Goal: Information Seeking & Learning: Check status

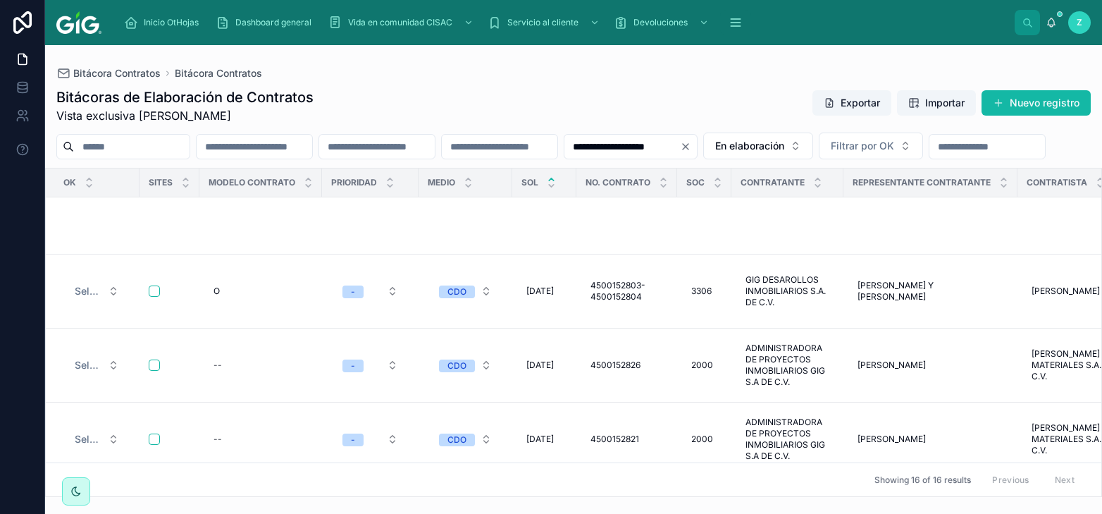
scroll to position [703, 0]
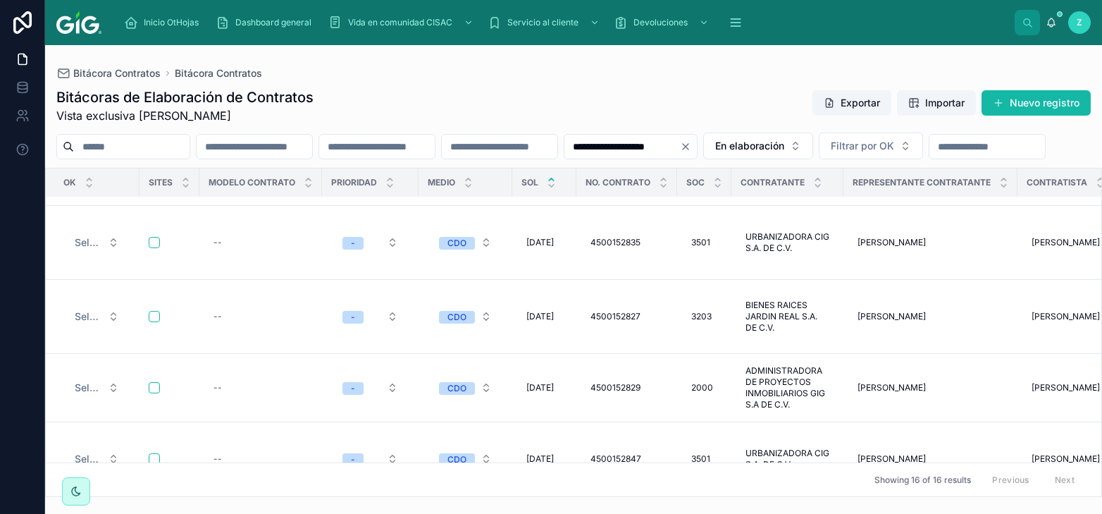
click at [312, 146] on input "text" at bounding box center [255, 147] width 116 height 20
paste input "**********"
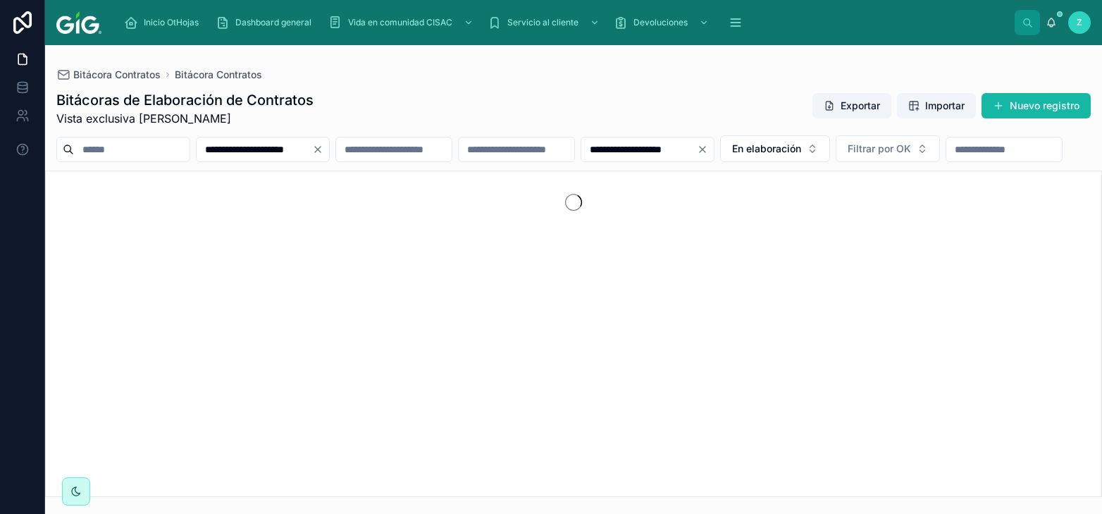
scroll to position [0, 8]
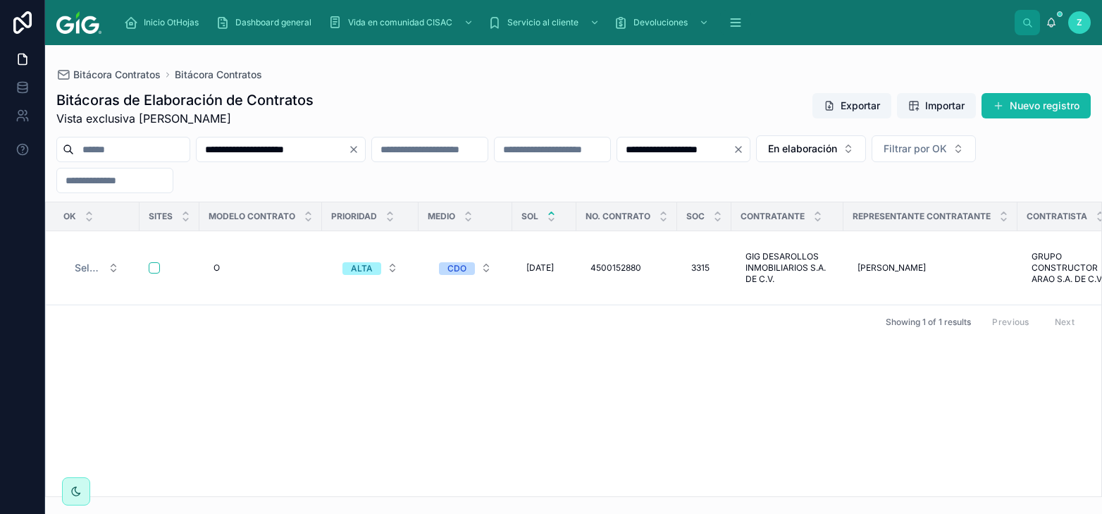
type input "**********"
click at [744, 147] on icon "Clear" at bounding box center [738, 149] width 11 height 11
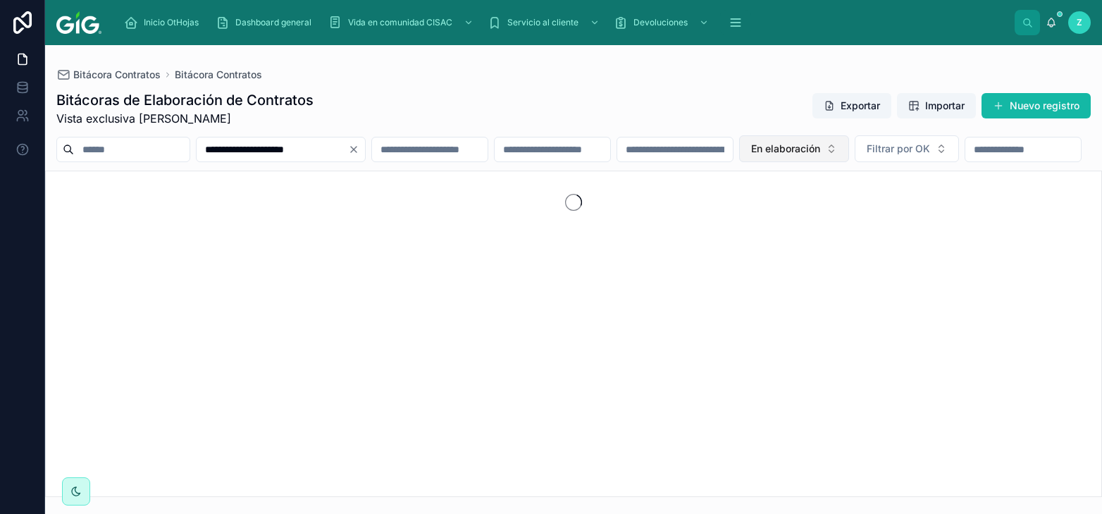
click at [820, 153] on span "En elaboración" at bounding box center [785, 149] width 69 height 14
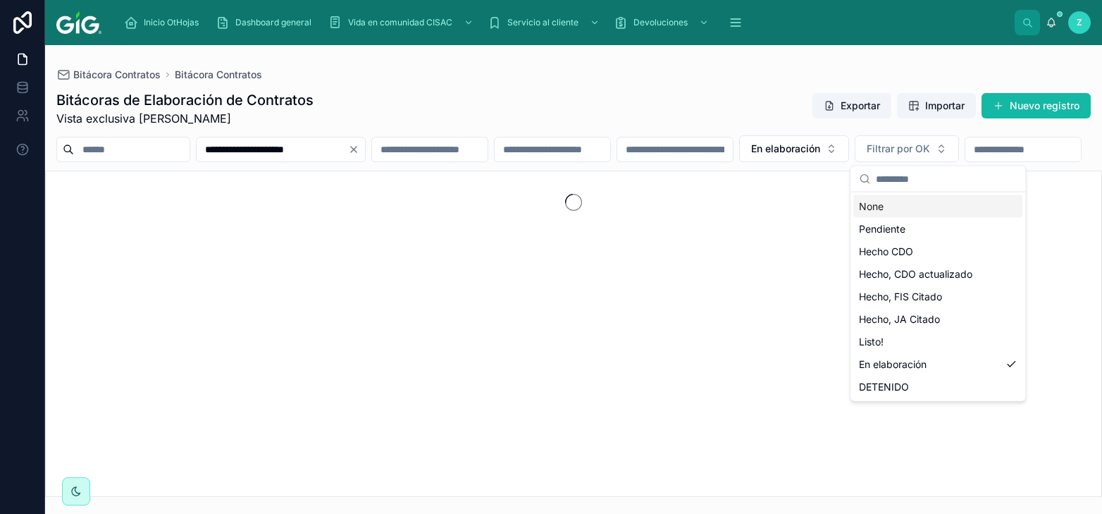
click at [911, 211] on div "None" at bounding box center [937, 206] width 169 height 23
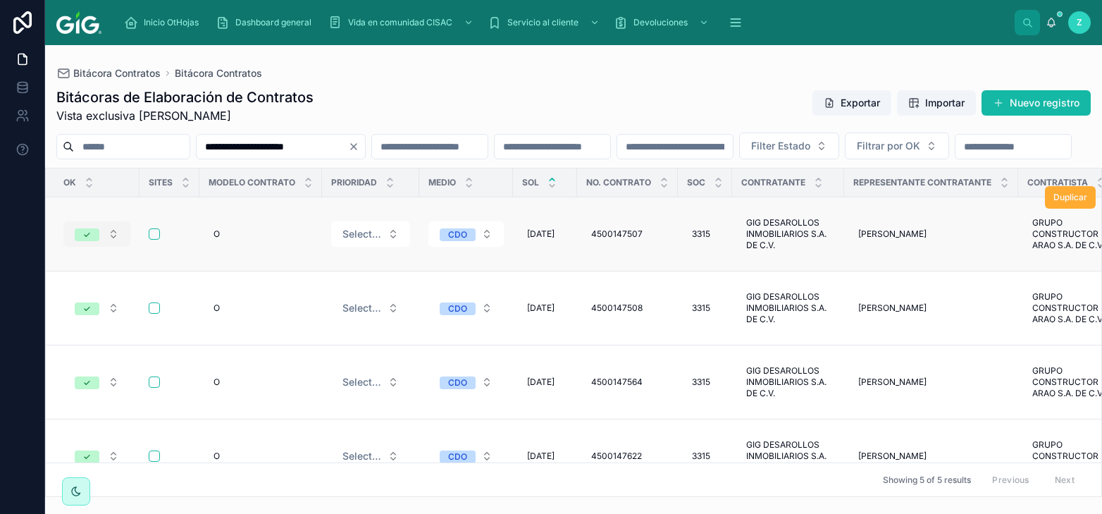
click at [95, 241] on span "✓" at bounding box center [87, 234] width 25 height 13
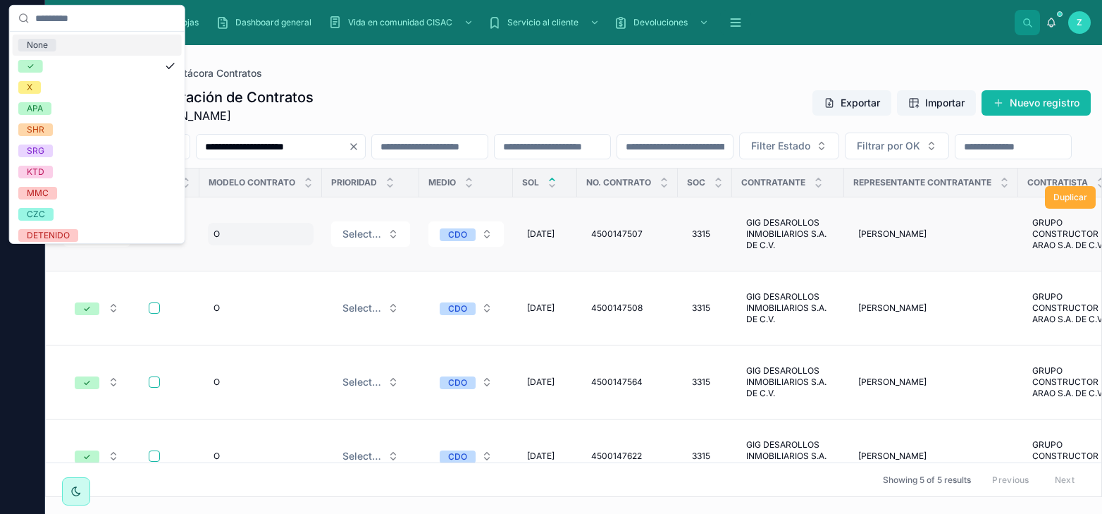
click at [280, 245] on div "O O" at bounding box center [261, 234] width 106 height 23
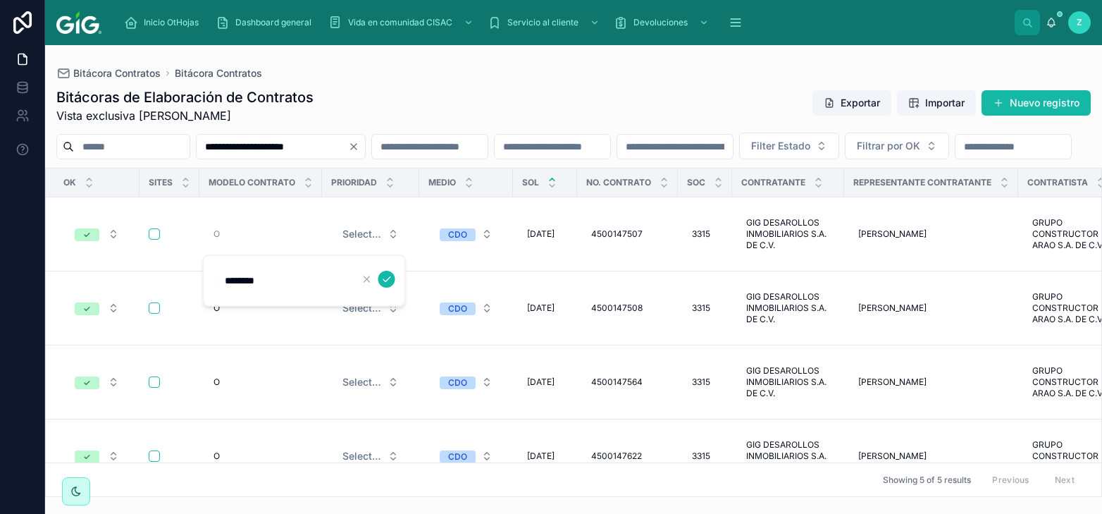
type input "*********"
click button "submit" at bounding box center [386, 279] width 17 height 17
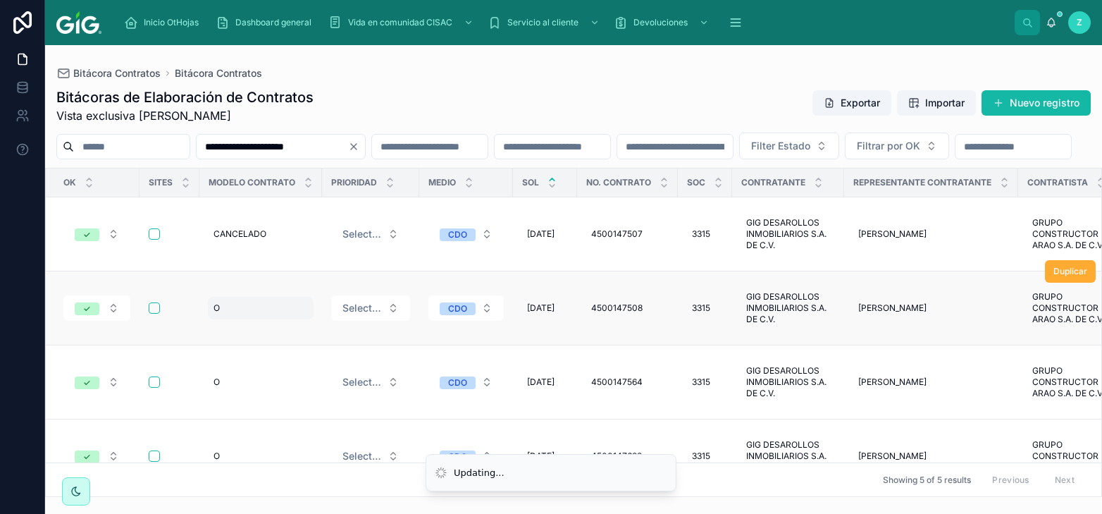
click at [264, 307] on div "O O" at bounding box center [261, 308] width 106 height 23
type input "*********"
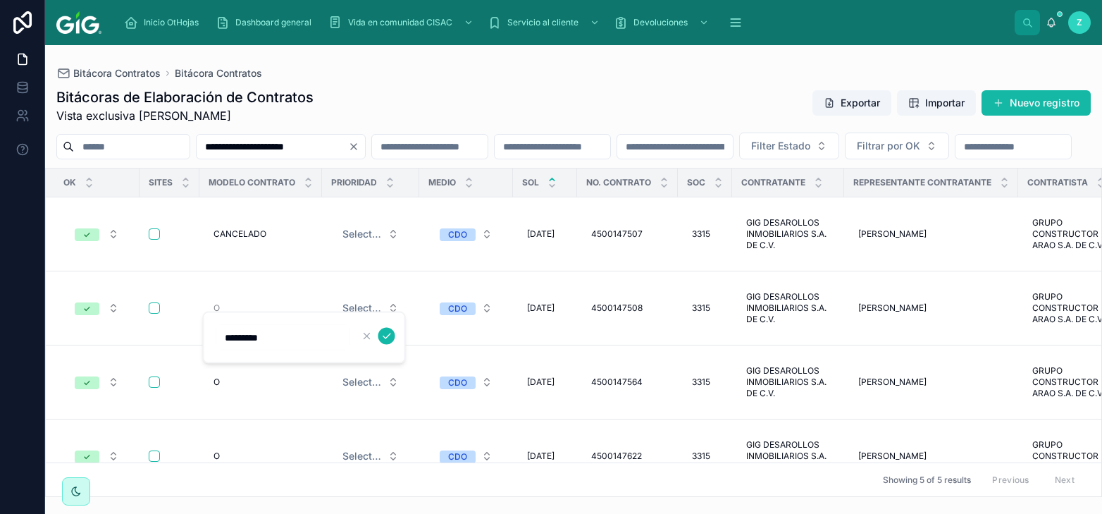
click button "submit" at bounding box center [386, 336] width 17 height 17
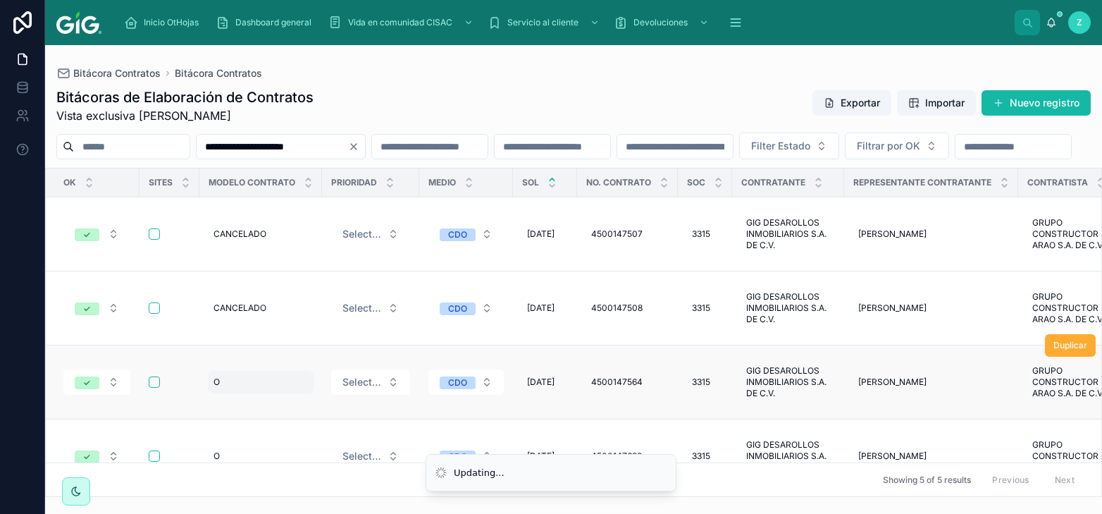
click at [284, 373] on div "O O" at bounding box center [261, 382] width 106 height 23
type input "*********"
click button "submit" at bounding box center [386, 393] width 17 height 17
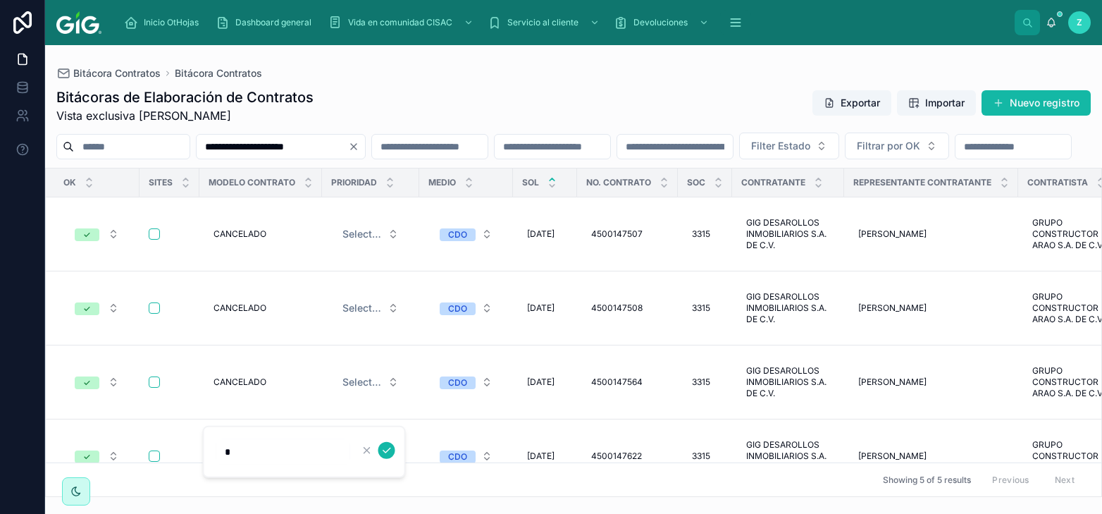
type input "*********"
click button "submit" at bounding box center [386, 450] width 17 height 17
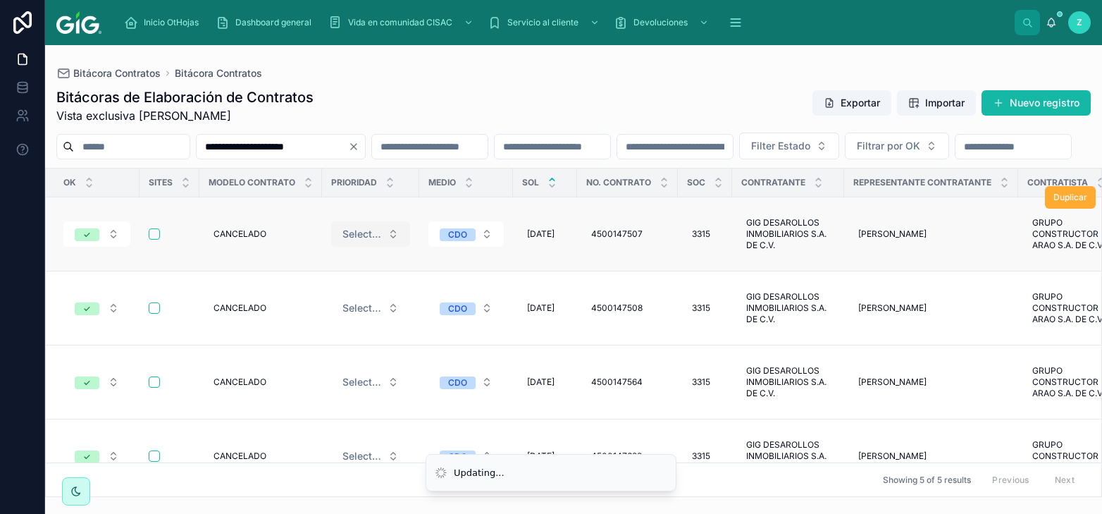
click at [351, 247] on button "Select a Prioridad" at bounding box center [370, 233] width 79 height 25
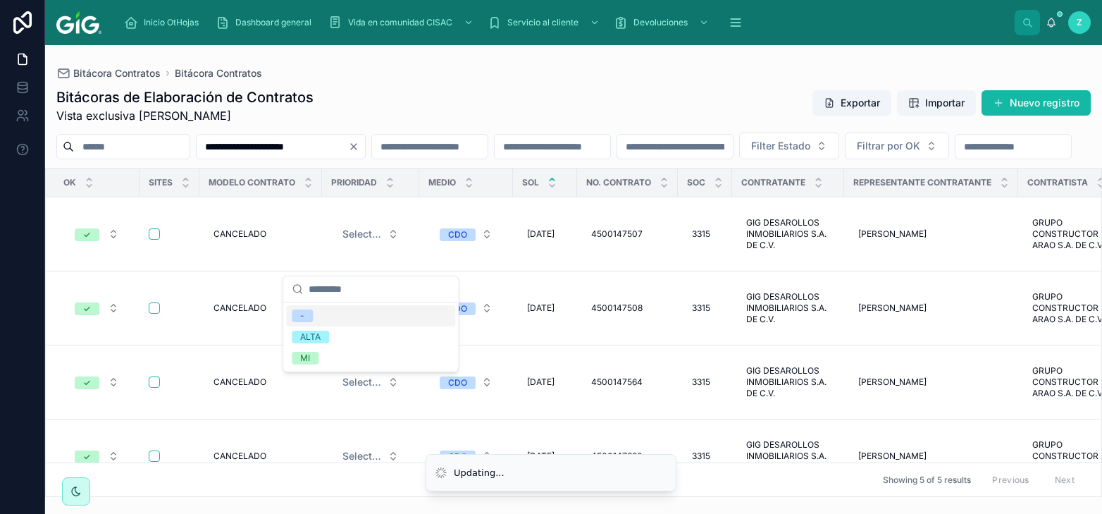
click at [320, 315] on div "-" at bounding box center [370, 315] width 169 height 21
click at [371, 313] on span "Select a Prioridad" at bounding box center [361, 308] width 39 height 14
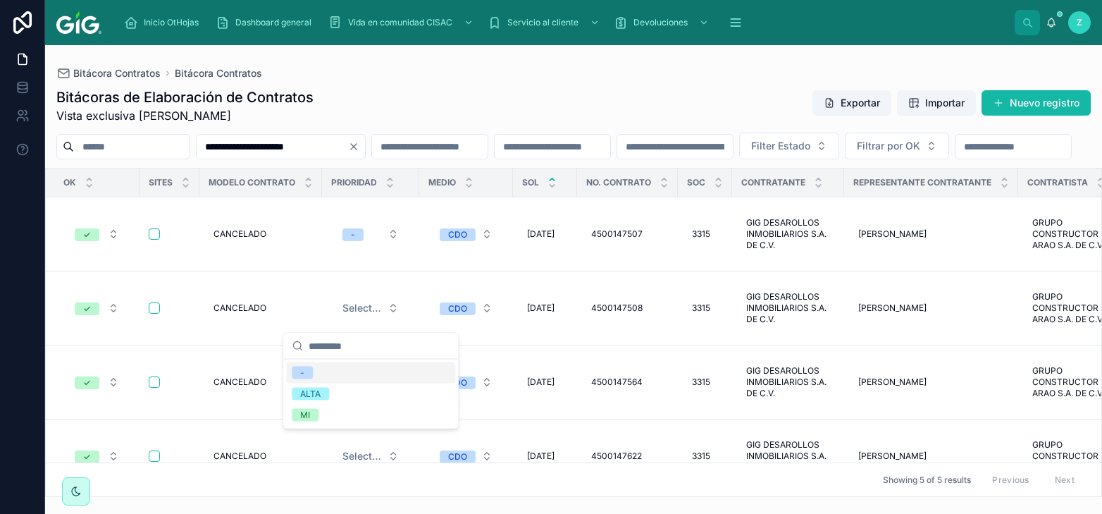
click at [306, 373] on span "-" at bounding box center [302, 372] width 21 height 13
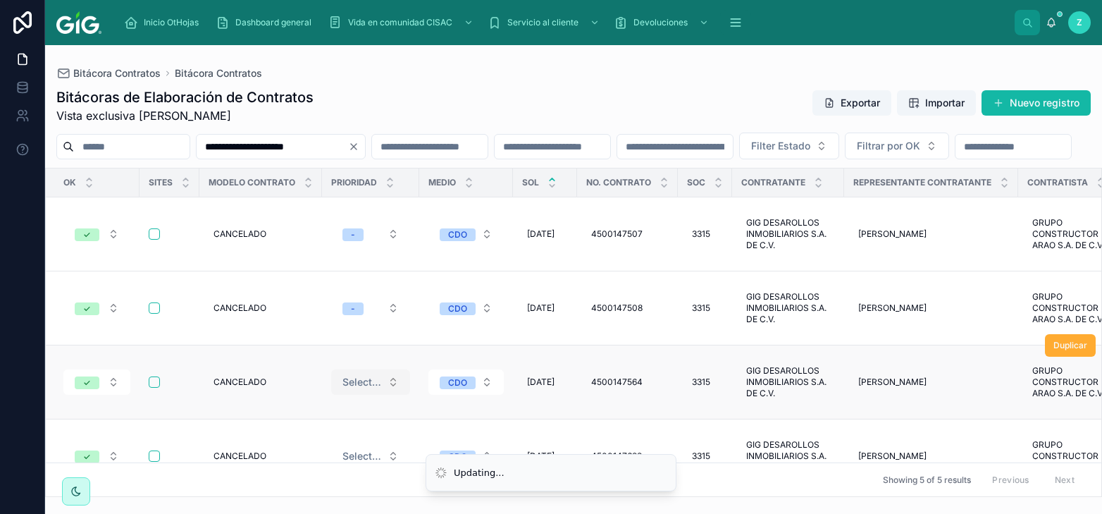
click at [371, 377] on span "Select a Prioridad" at bounding box center [361, 382] width 39 height 14
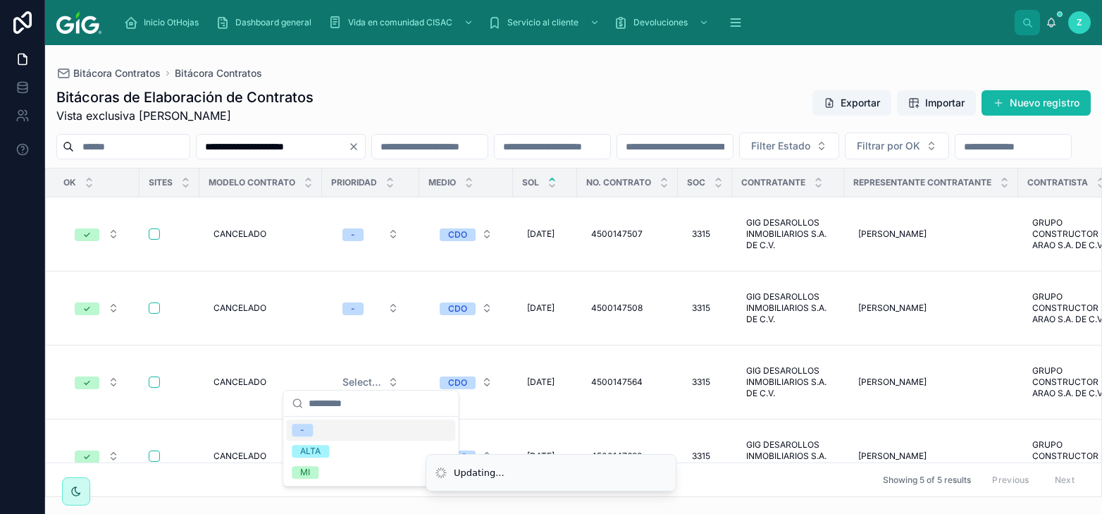
click at [307, 423] on div "-" at bounding box center [370, 429] width 169 height 21
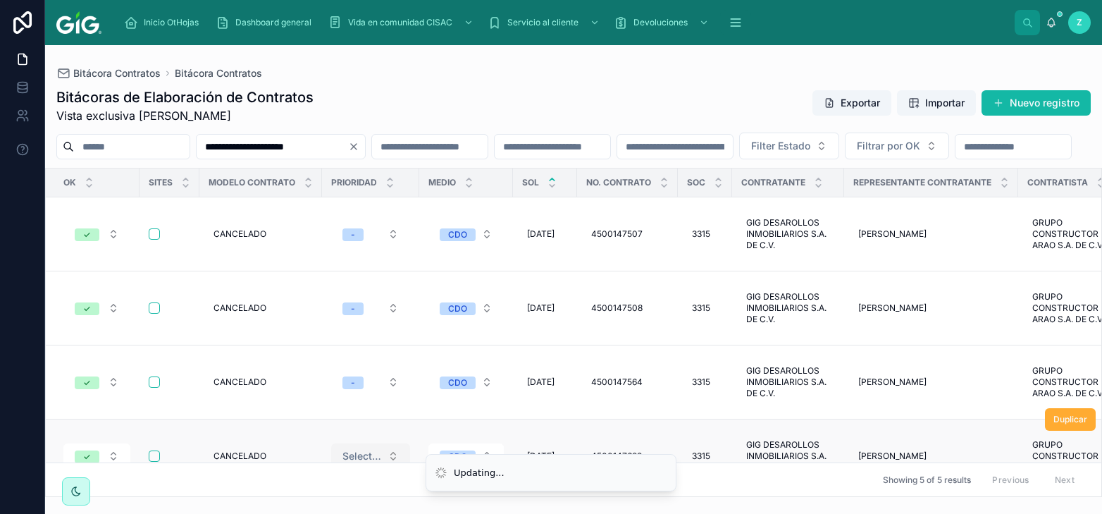
click at [357, 449] on span "Select a Prioridad" at bounding box center [361, 456] width 39 height 14
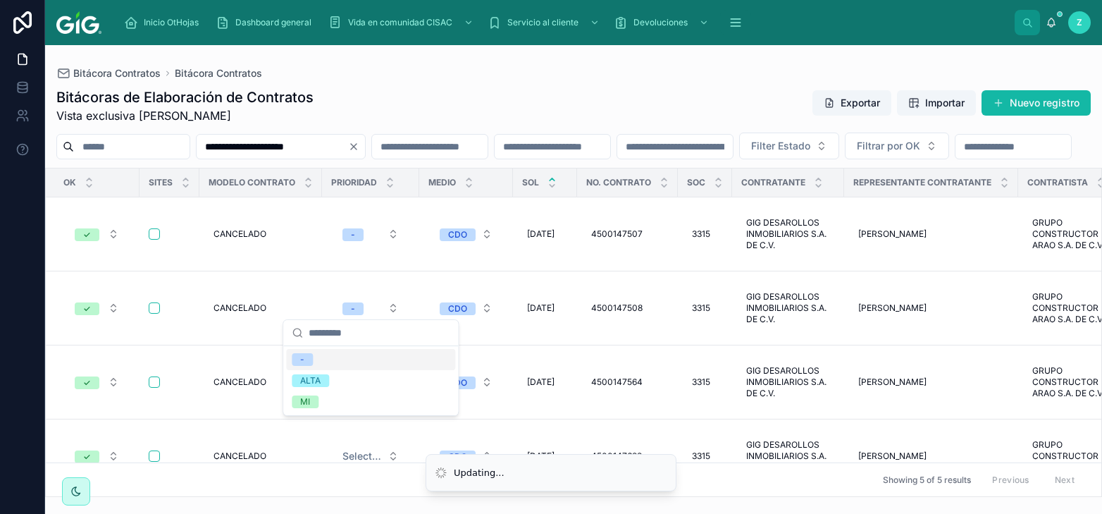
click at [333, 357] on div "-" at bounding box center [370, 359] width 169 height 21
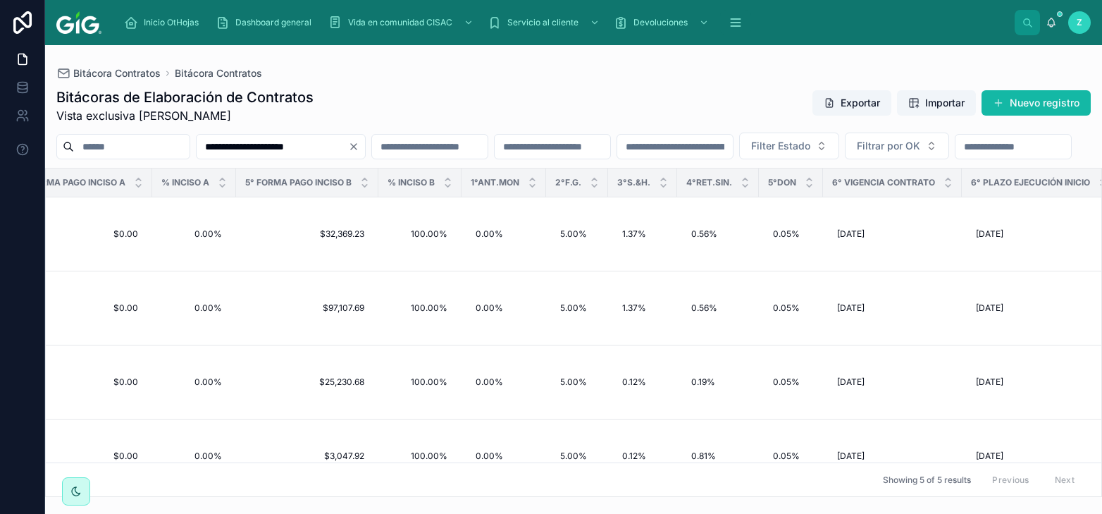
scroll to position [0, 6566]
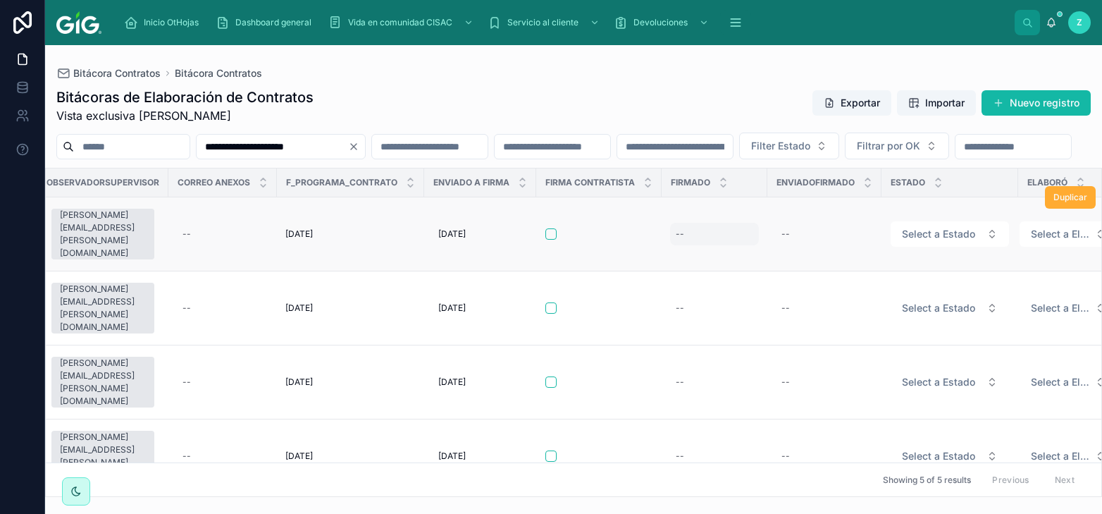
click at [676, 245] on div "--" at bounding box center [714, 234] width 89 height 23
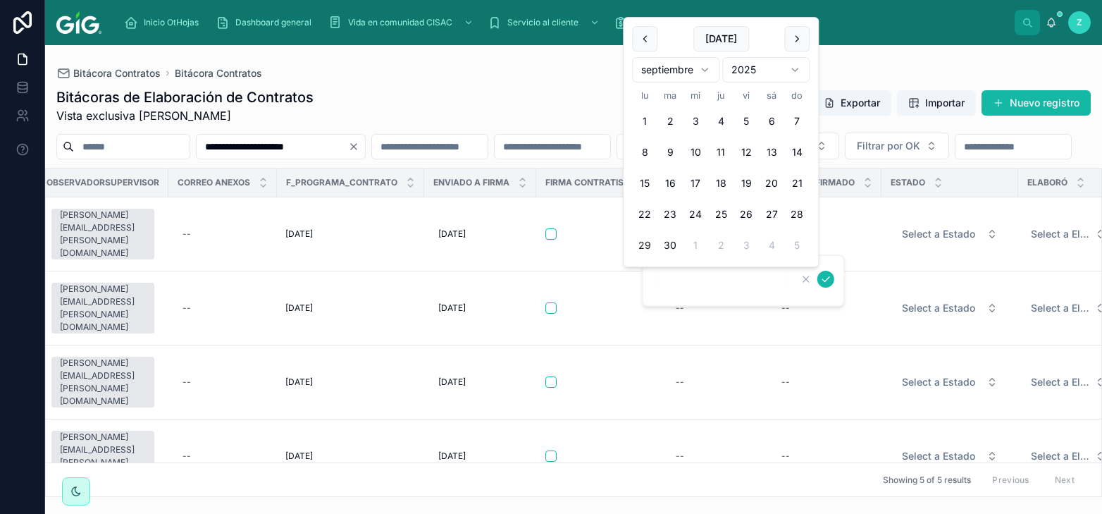
click at [533, 97] on div "Bitácoras de Elaboración de Contratos Vista exclusiva Mariel Carolina Zamora Cr…" at bounding box center [573, 105] width 1034 height 37
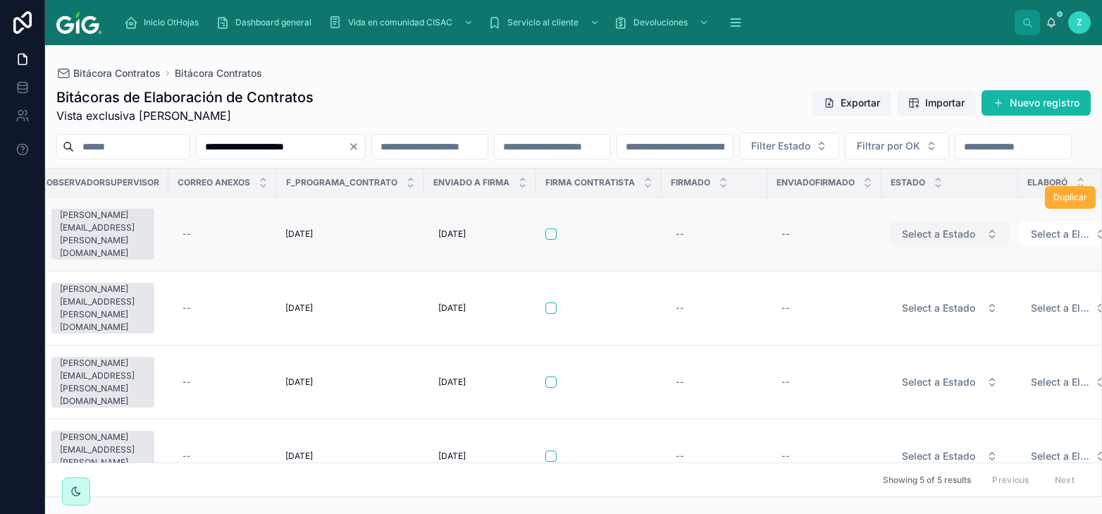
click at [934, 241] on span "Select a Estado" at bounding box center [938, 234] width 73 height 14
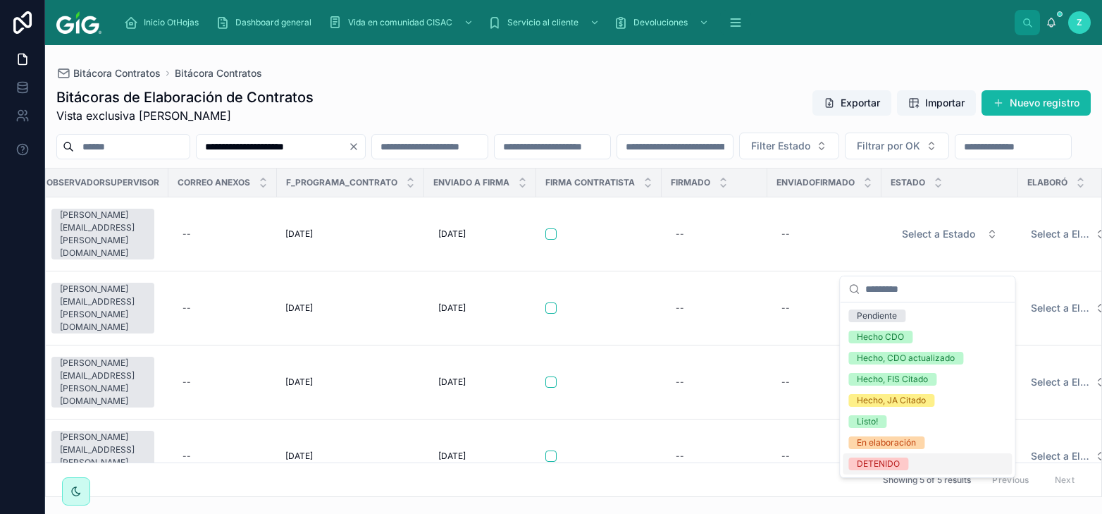
click at [894, 462] on div "DETENIDO" at bounding box center [878, 463] width 43 height 13
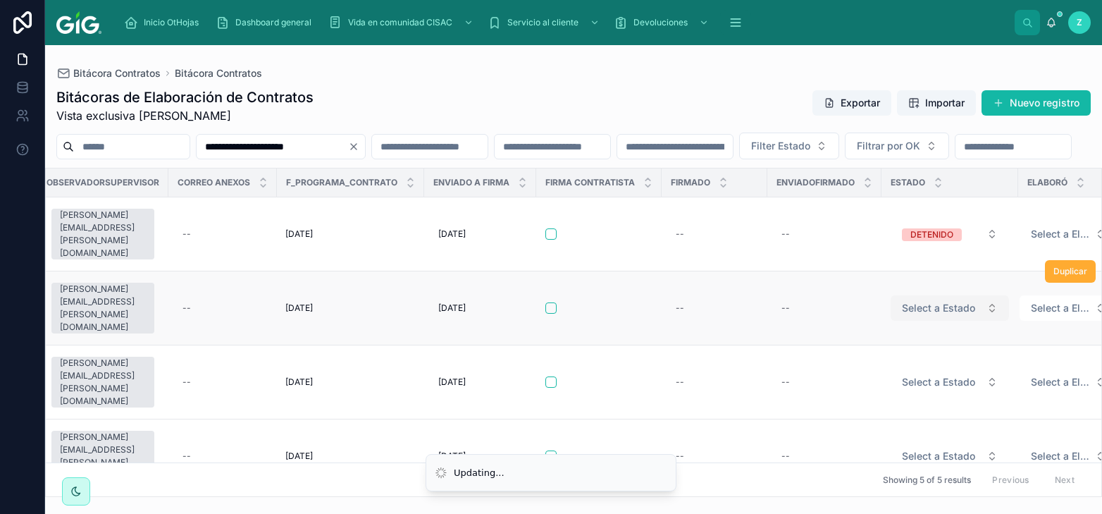
click at [915, 315] on span "Select a Estado" at bounding box center [938, 308] width 73 height 14
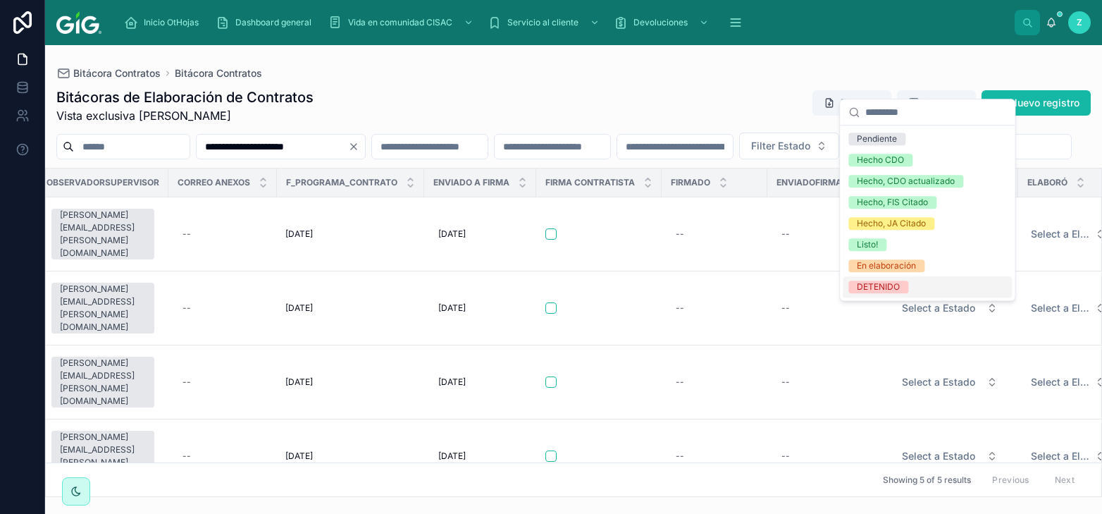
click at [903, 287] on span "DETENIDO" at bounding box center [878, 286] width 60 height 13
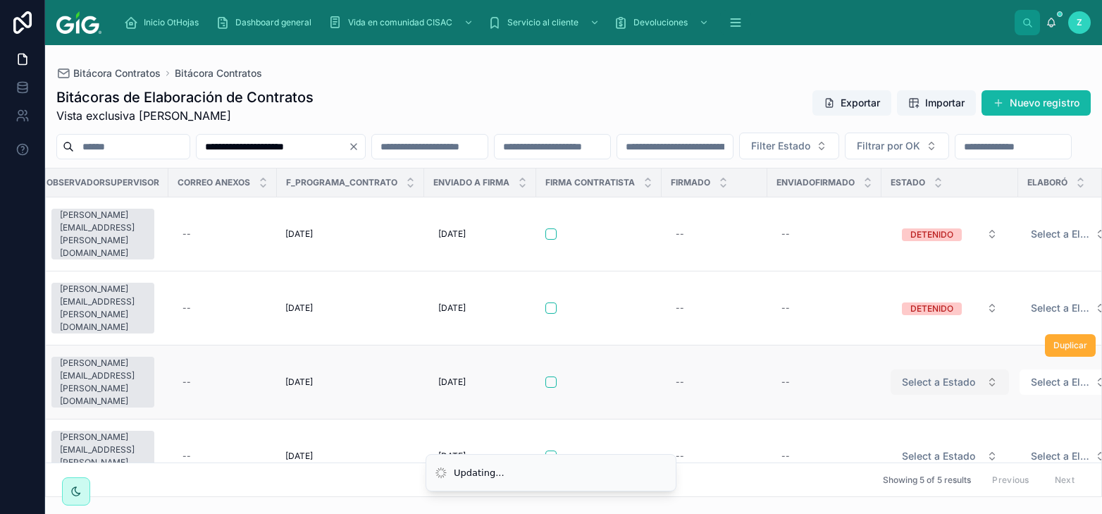
click at [909, 375] on span "Select a Estado" at bounding box center [938, 382] width 73 height 14
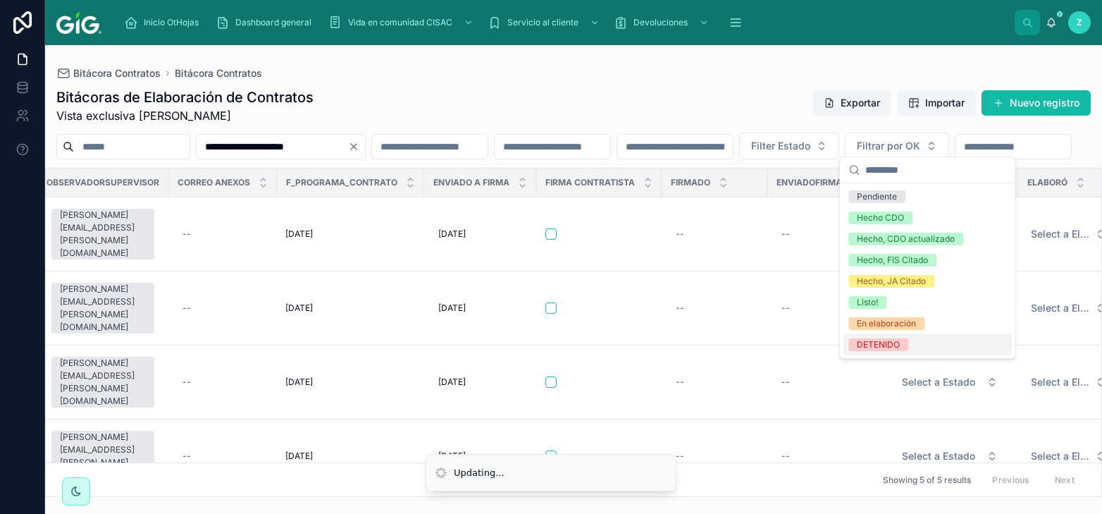
click at [864, 345] on div "DETENIDO" at bounding box center [878, 344] width 43 height 13
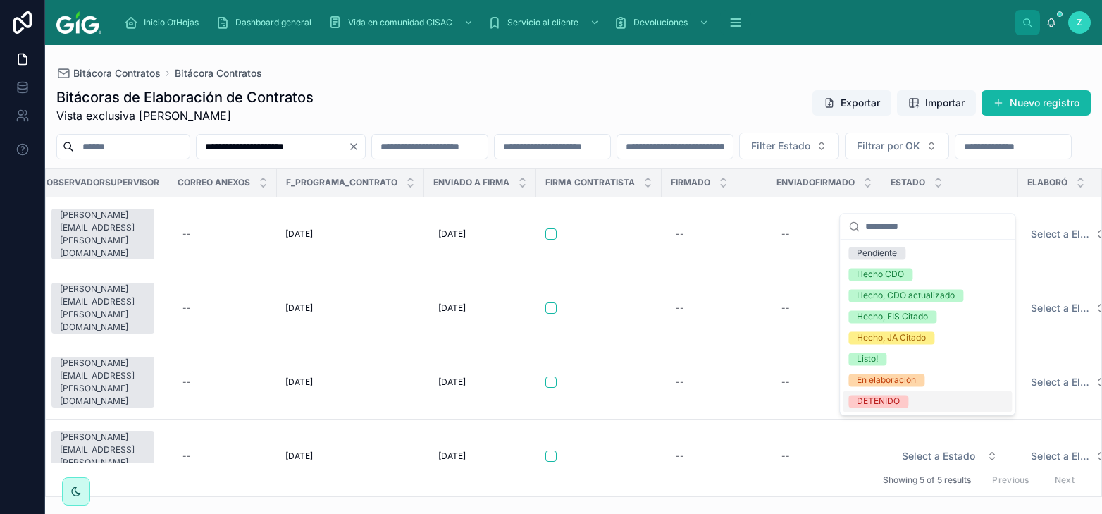
click at [891, 401] on div "DETENIDO" at bounding box center [878, 401] width 43 height 13
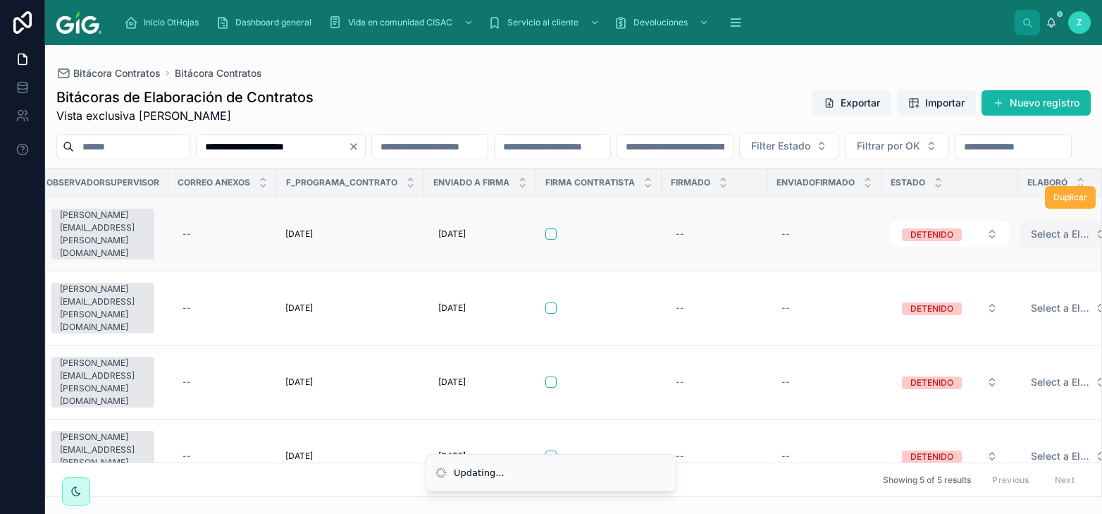
click at [1034, 247] on button "Select a Elaboró" at bounding box center [1069, 233] width 98 height 25
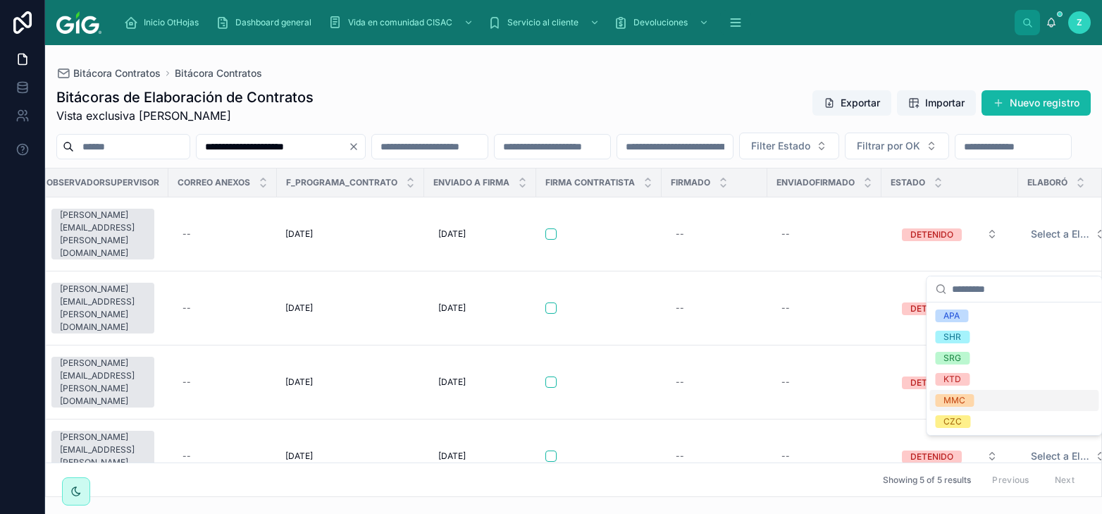
click at [970, 398] on span "MMC" at bounding box center [954, 400] width 39 height 13
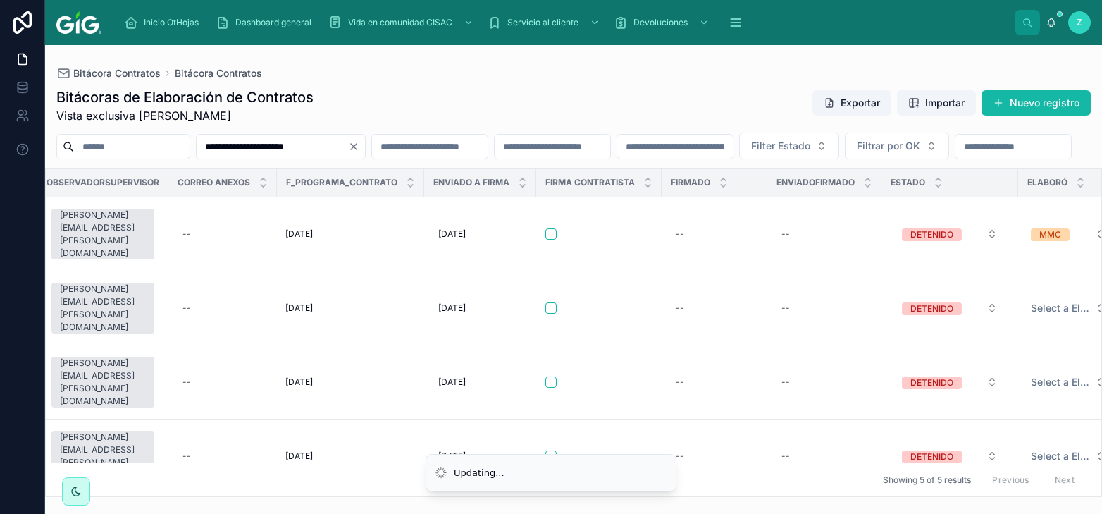
click at [1041, 315] on span "Select a Elaboró" at bounding box center [1060, 308] width 58 height 14
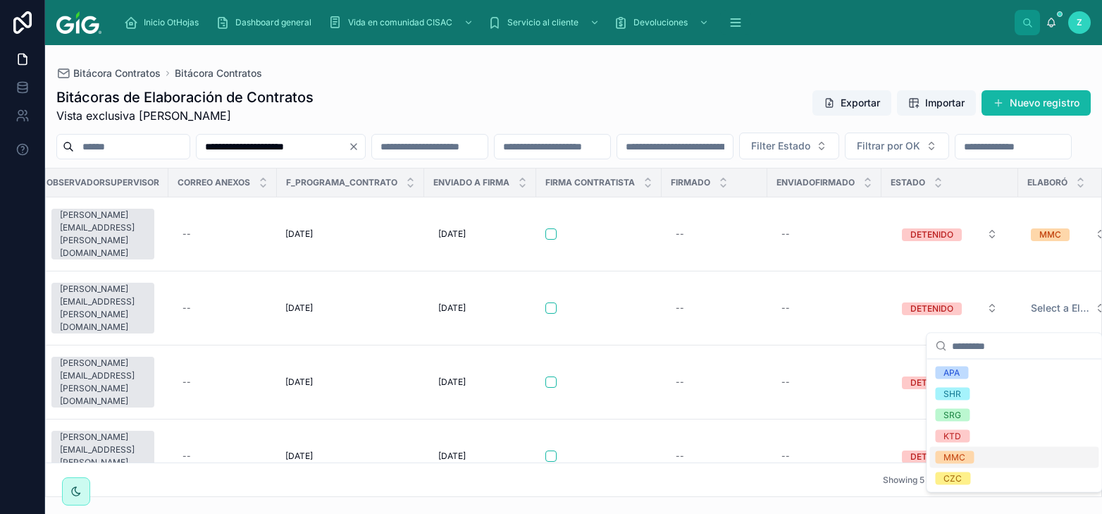
click at [965, 452] on div "MMC" at bounding box center [955, 457] width 22 height 13
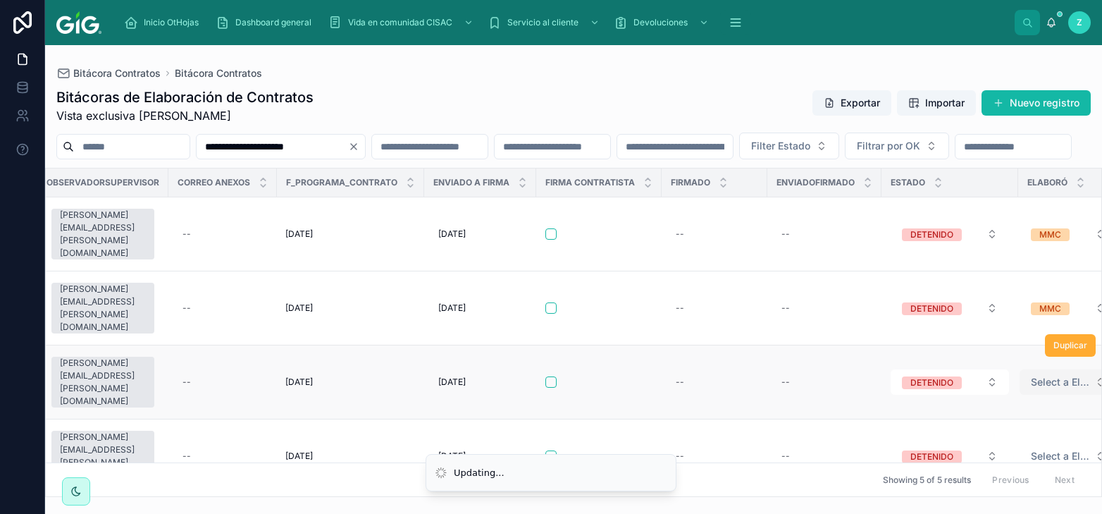
click at [1036, 375] on span "Select a Elaboró" at bounding box center [1060, 382] width 58 height 14
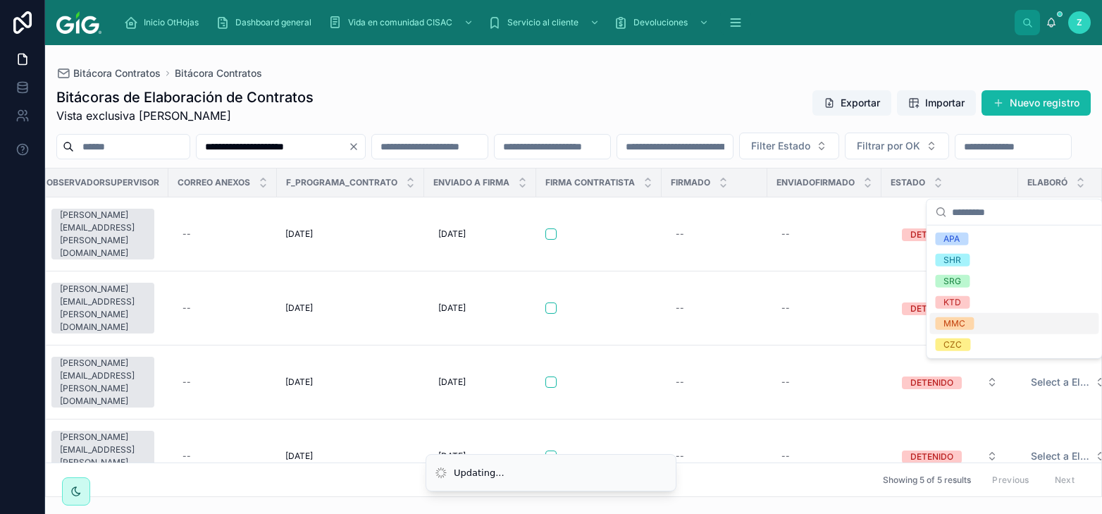
click at [965, 323] on div "MMC" at bounding box center [955, 323] width 22 height 13
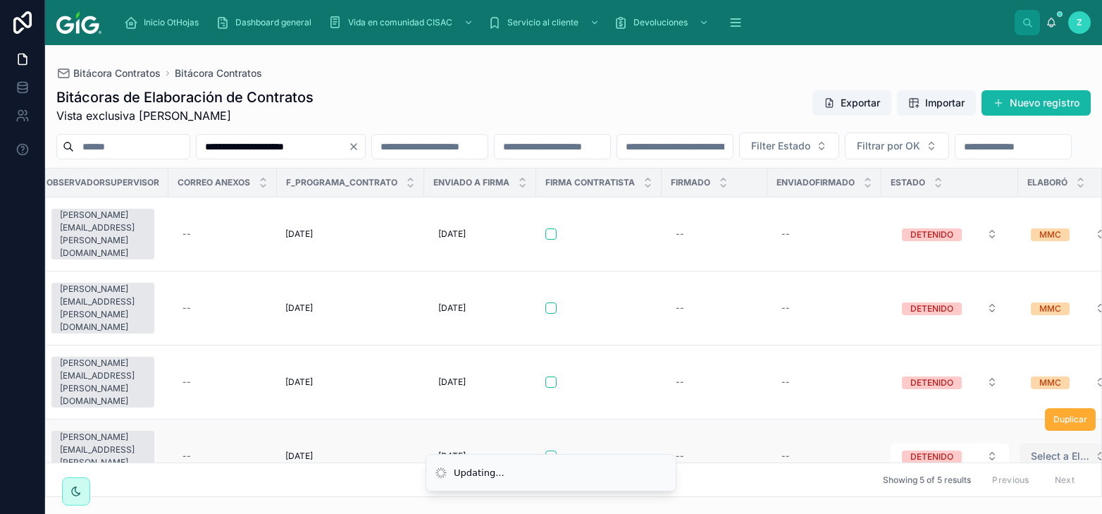
click at [1034, 449] on span "Select a Elaboró" at bounding box center [1060, 456] width 58 height 14
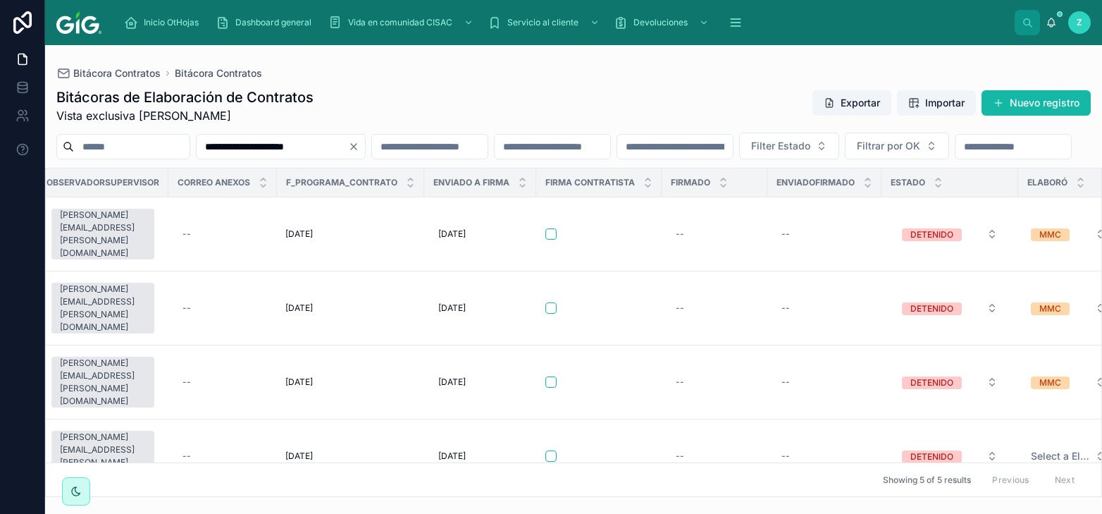
click at [968, 383] on button "DETENIDO" at bounding box center [950, 381] width 118 height 25
click at [1031, 449] on span "Select a Elaboró" at bounding box center [1060, 456] width 58 height 14
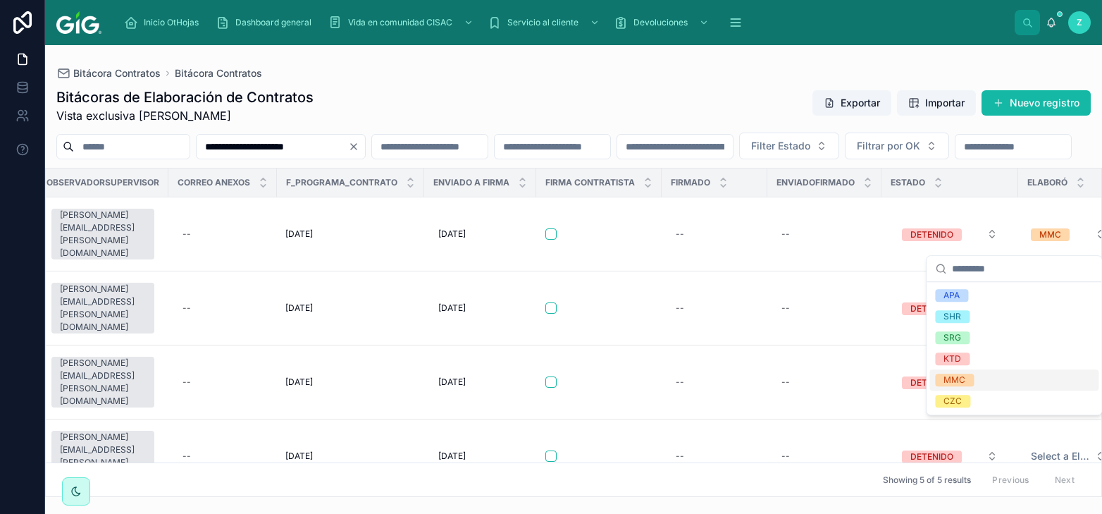
click at [956, 376] on div "MMC" at bounding box center [955, 379] width 22 height 13
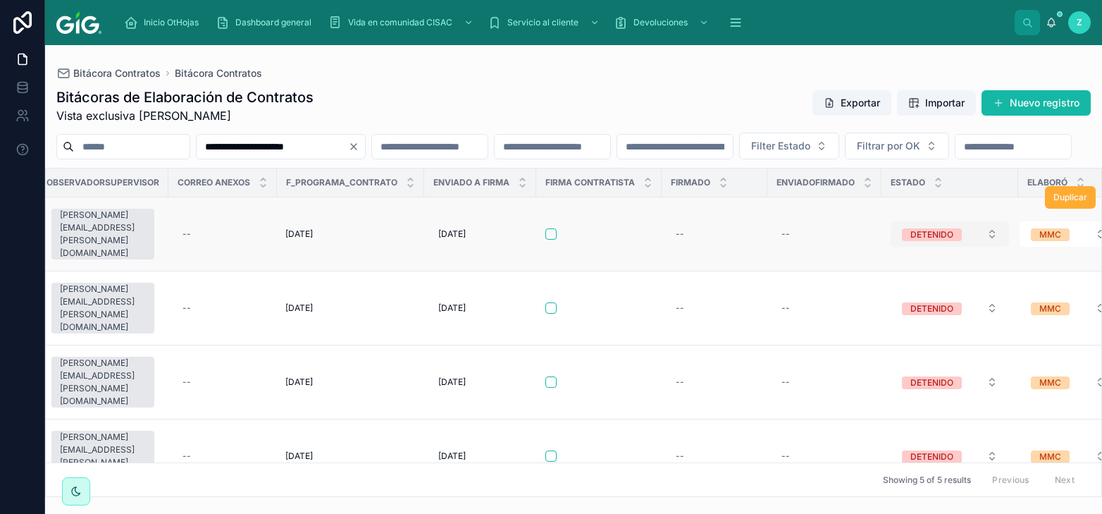
click at [927, 241] on div "DETENIDO" at bounding box center [931, 234] width 43 height 13
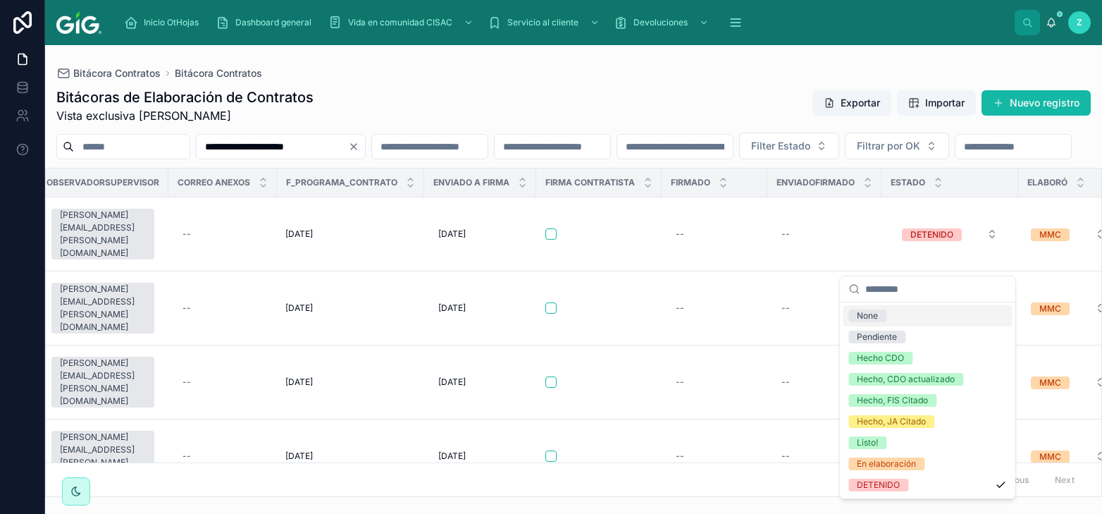
click at [706, 94] on div "Bitácoras de Elaboración de Contratos Vista exclusiva Mariel Carolina Zamora Cr…" at bounding box center [573, 105] width 1034 height 37
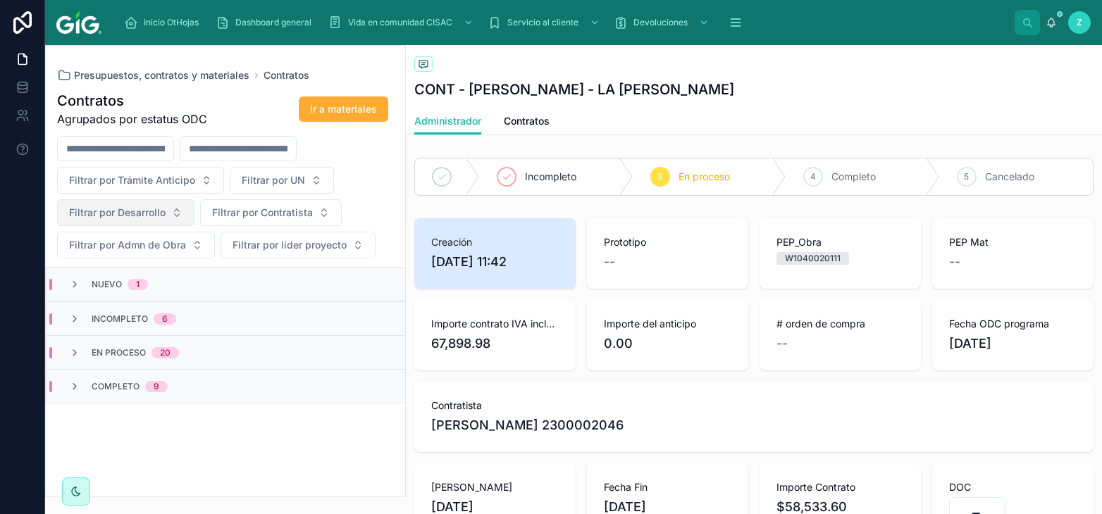
click at [152, 206] on button "Filtrar por Desarrollo" at bounding box center [125, 212] width 137 height 27
type input "*******"
click at [109, 270] on div "ALBAZUR" at bounding box center [126, 270] width 169 height 23
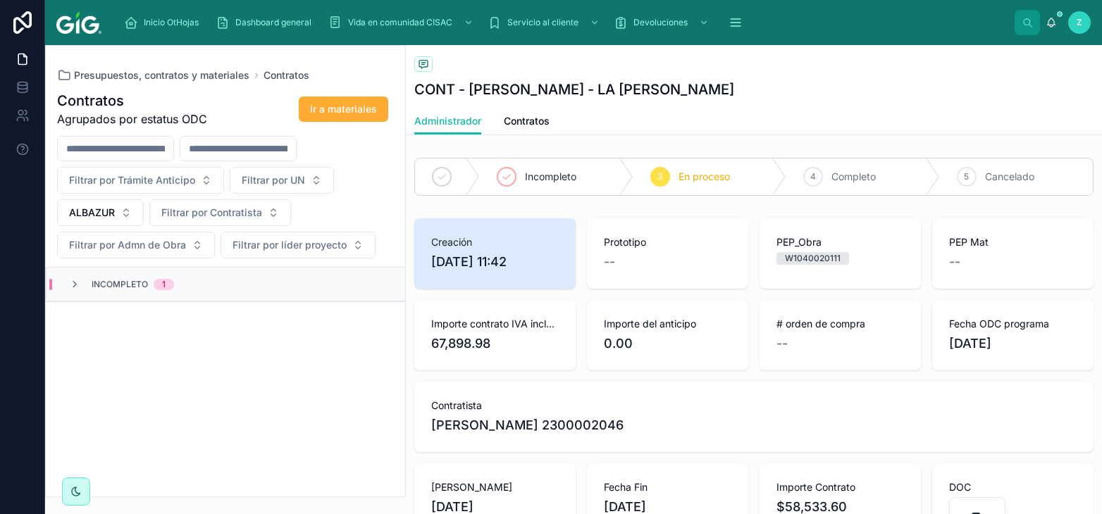
click at [239, 292] on div "Incompleto 1" at bounding box center [226, 285] width 359 height 34
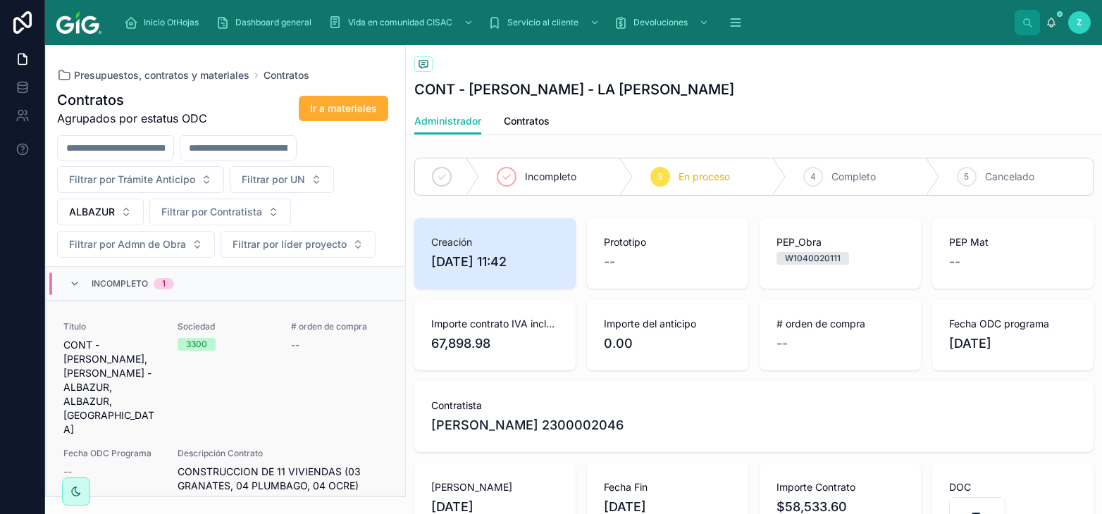
click at [250, 347] on div "3300" at bounding box center [226, 344] width 97 height 13
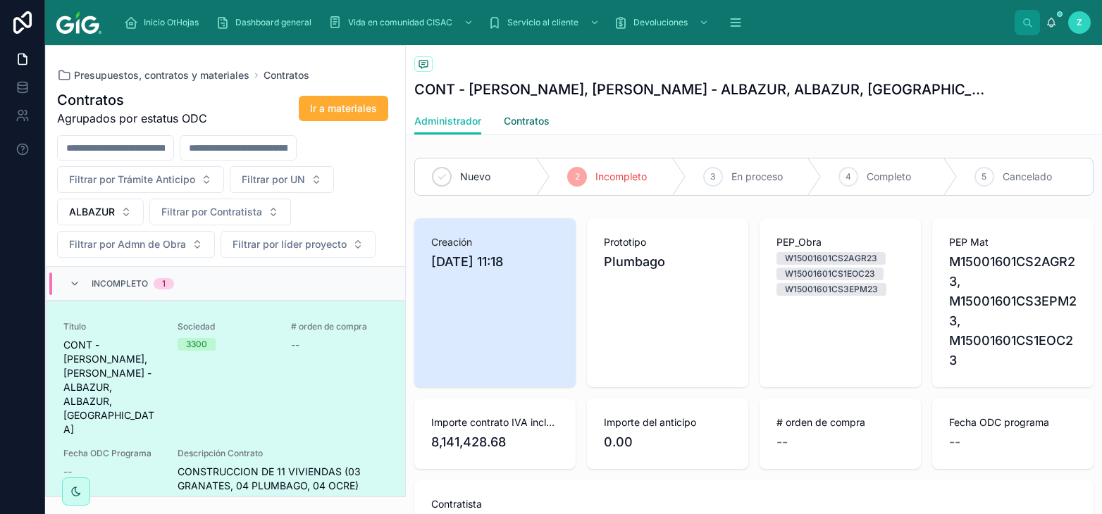
click at [536, 118] on span "Contratos" at bounding box center [527, 121] width 46 height 14
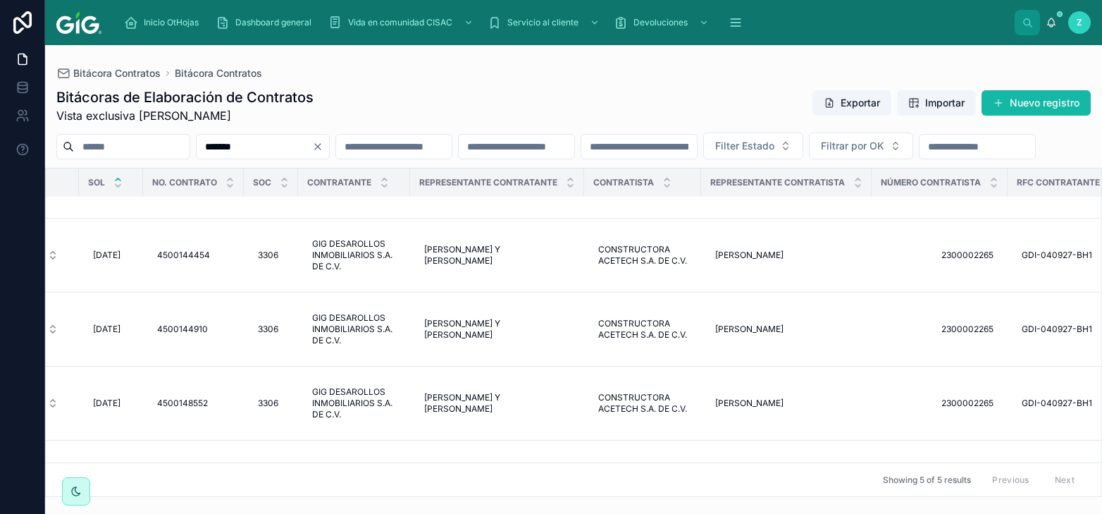
scroll to position [53, 569]
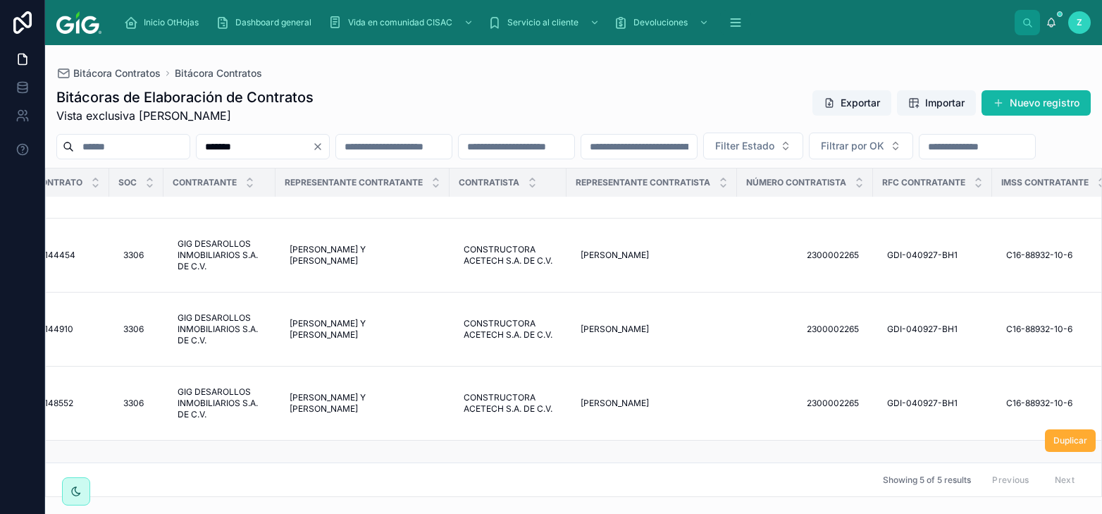
type input "*******"
click at [649, 471] on span "[PERSON_NAME]" at bounding box center [615, 476] width 68 height 11
click at [614, 78] on div "Bitácora Contratos Bitácora Contratos" at bounding box center [573, 73] width 1034 height 11
